Goal: Information Seeking & Learning: Learn about a topic

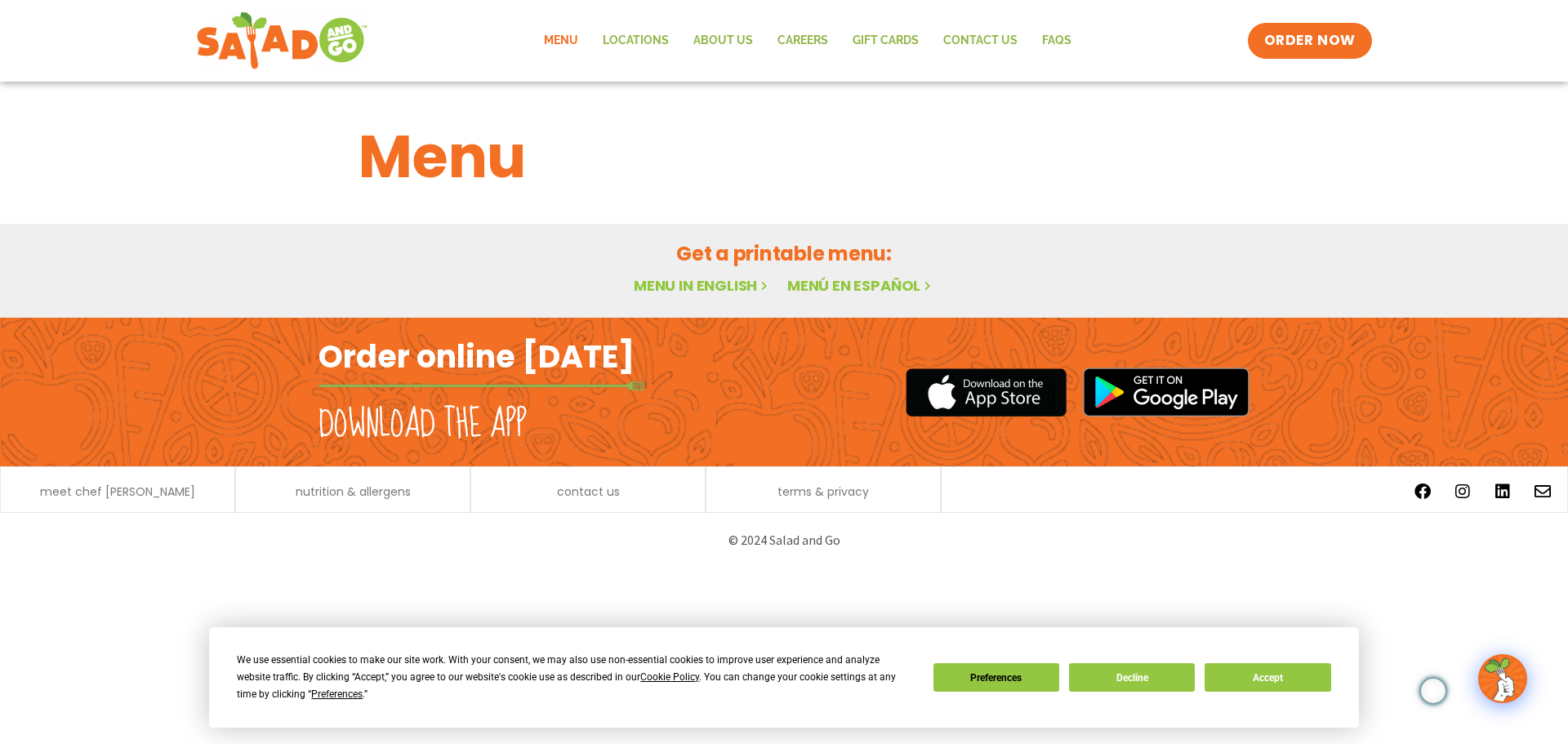
click at [730, 282] on link "Menu in English" at bounding box center [702, 286] width 137 height 20
click at [564, 23] on link "Menu" at bounding box center [561, 41] width 59 height 37
click at [1163, 664] on button "Decline" at bounding box center [1131, 677] width 126 height 29
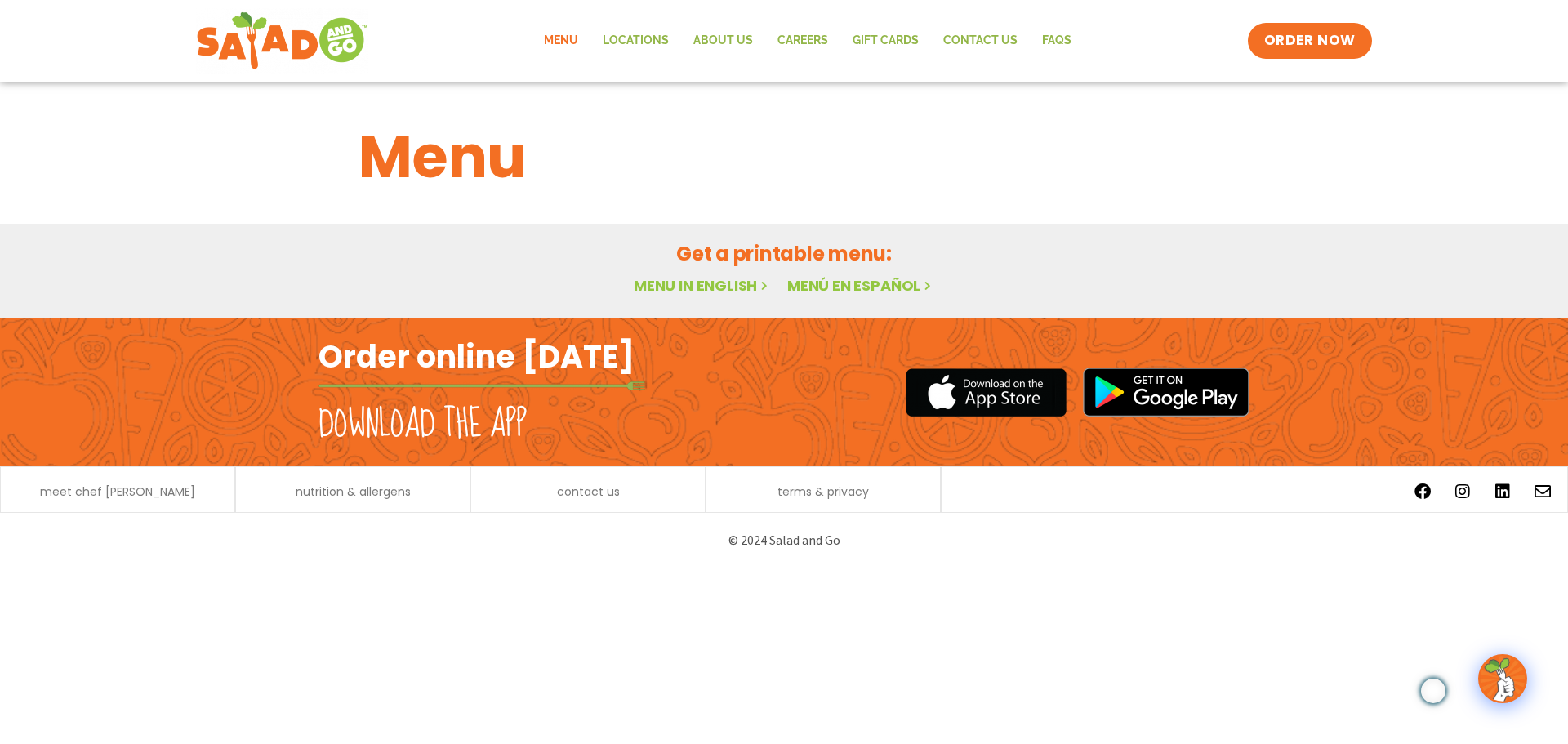
click at [715, 276] on link "Menu in English" at bounding box center [702, 286] width 137 height 20
